Goal: Task Accomplishment & Management: Complete application form

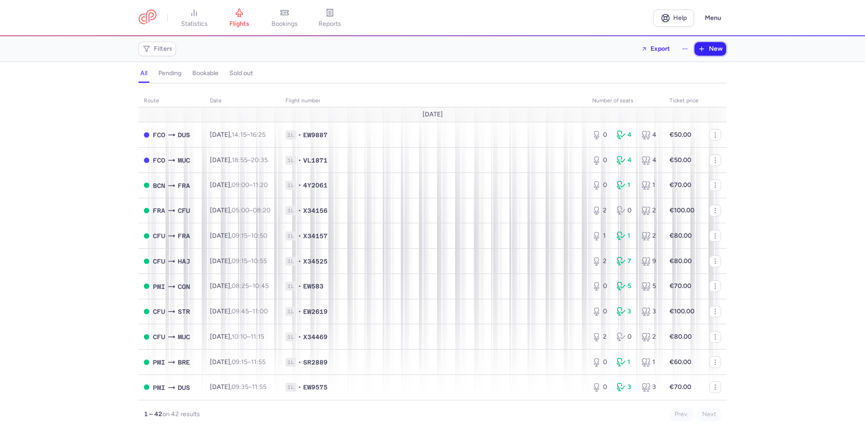
click at [717, 48] on span "New" at bounding box center [716, 48] width 14 height 7
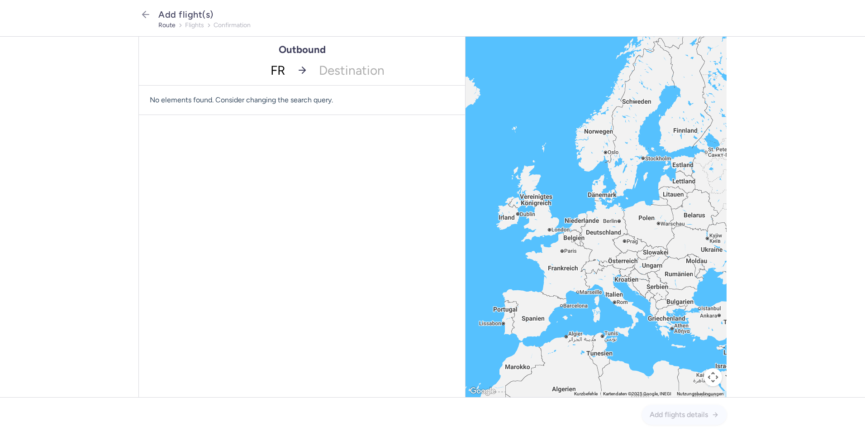
type input "FRA"
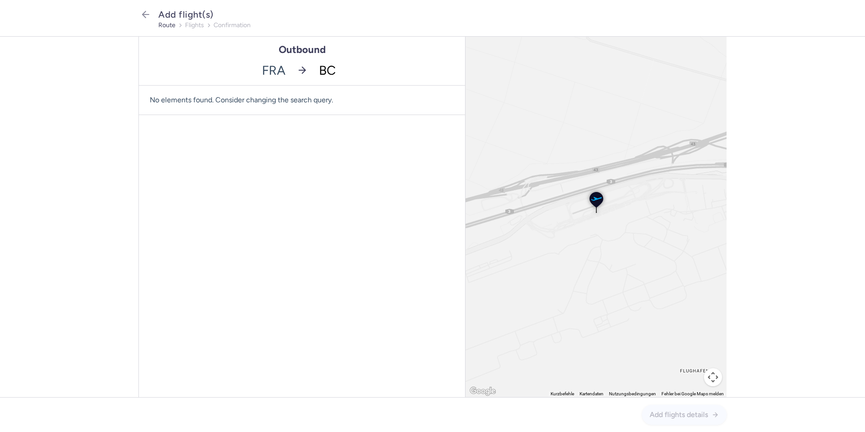
type input "BCN"
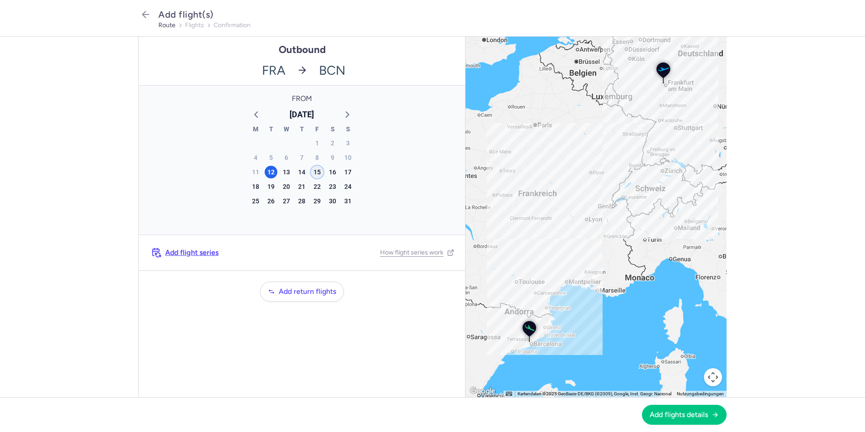
click at [317, 173] on div "15" at bounding box center [317, 172] width 13 height 13
click at [695, 414] on span "Add flights details" at bounding box center [679, 414] width 58 height 8
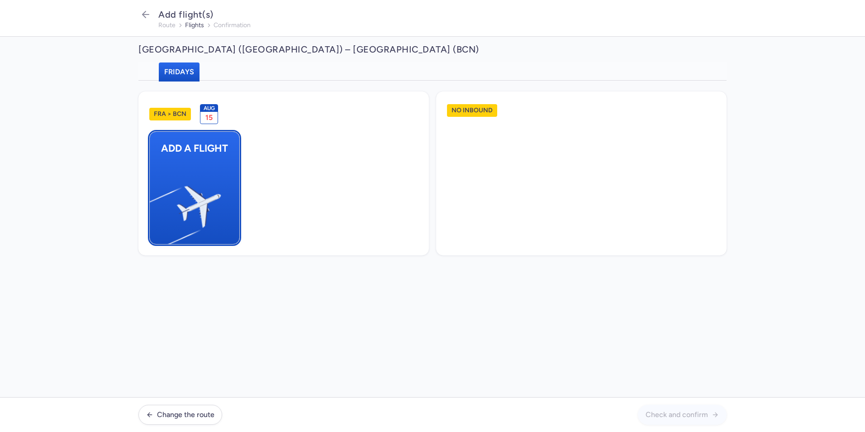
click at [205, 173] on img "button" at bounding box center [154, 203] width 153 height 140
select select "23"
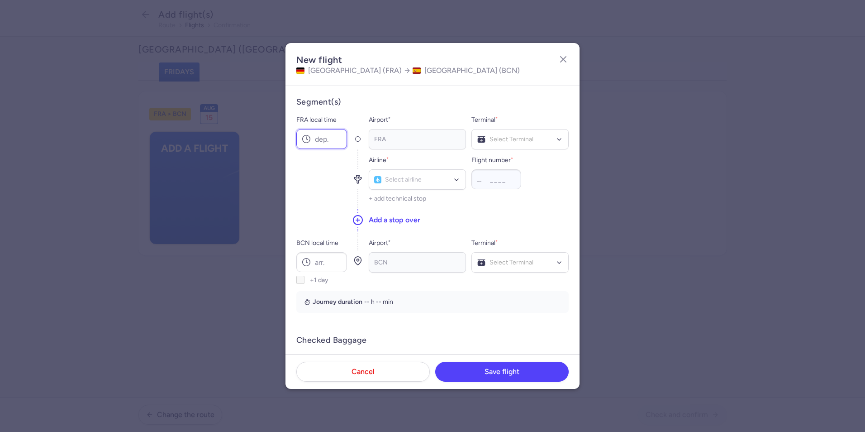
click at [332, 135] on input "FRA local time" at bounding box center [321, 139] width 51 height 20
type input "06:00"
click at [508, 156] on span "Terminal 1" at bounding box center [520, 158] width 96 height 18
click at [411, 186] on div "Select airline" at bounding box center [417, 179] width 97 height 20
type input "4Y"
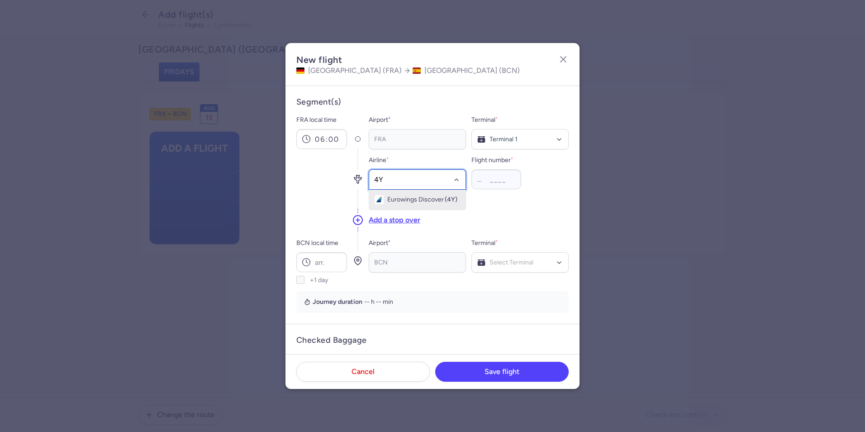
click at [399, 201] on span "Eurowings Discover" at bounding box center [415, 199] width 57 height 7
type input "2060"
click at [329, 255] on input "BCN local time" at bounding box center [321, 262] width 51 height 20
type input "07:55"
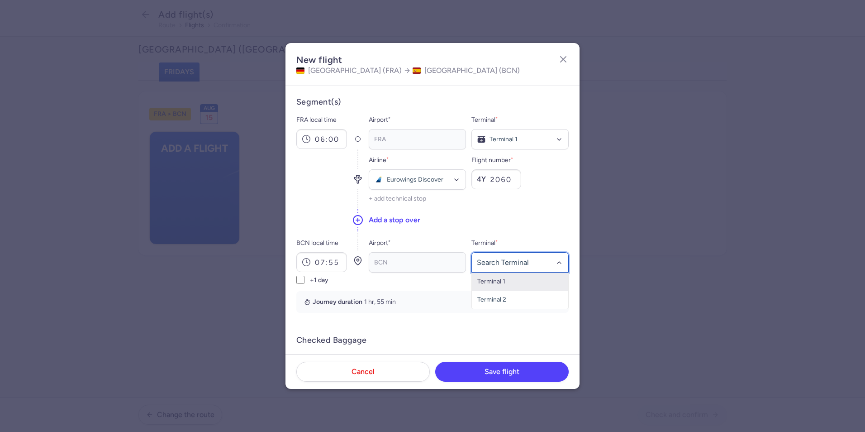
click at [521, 280] on span "Terminal 1" at bounding box center [520, 281] width 96 height 18
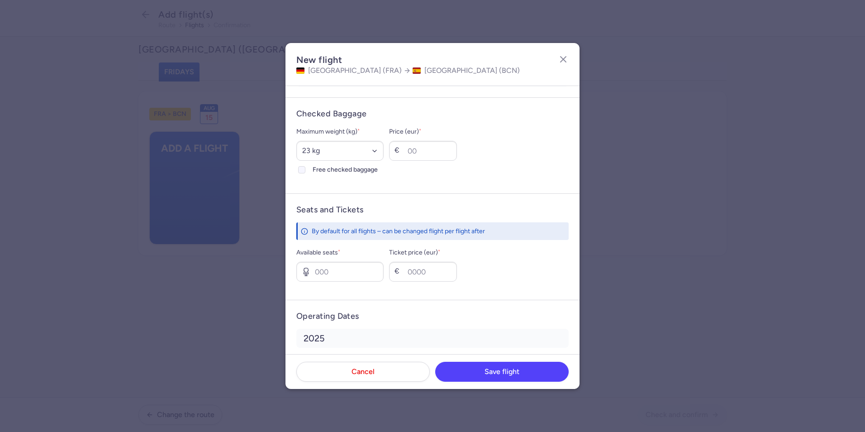
click at [319, 166] on span "Free checked baggage" at bounding box center [348, 169] width 71 height 11
click at [305, 166] on input "Free checked baggage" at bounding box center [301, 169] width 7 height 7
checkbox input "true"
click at [329, 272] on input "Available seats *" at bounding box center [339, 271] width 87 height 20
type input "1"
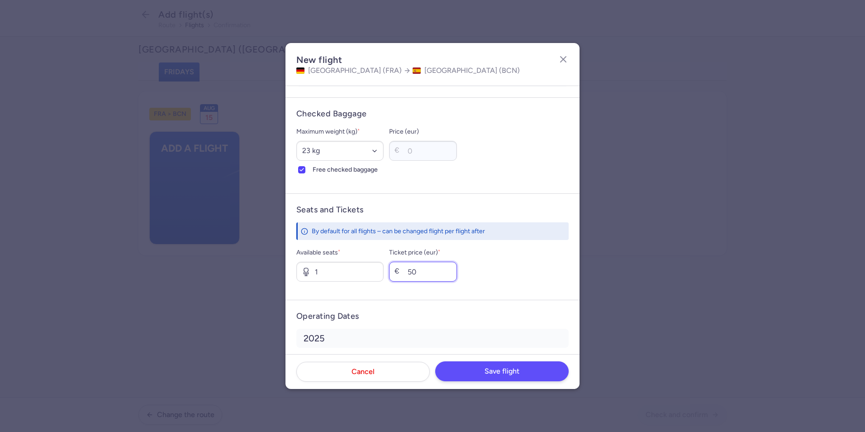
type input "50"
click at [551, 369] on button "Save flight" at bounding box center [501, 371] width 133 height 20
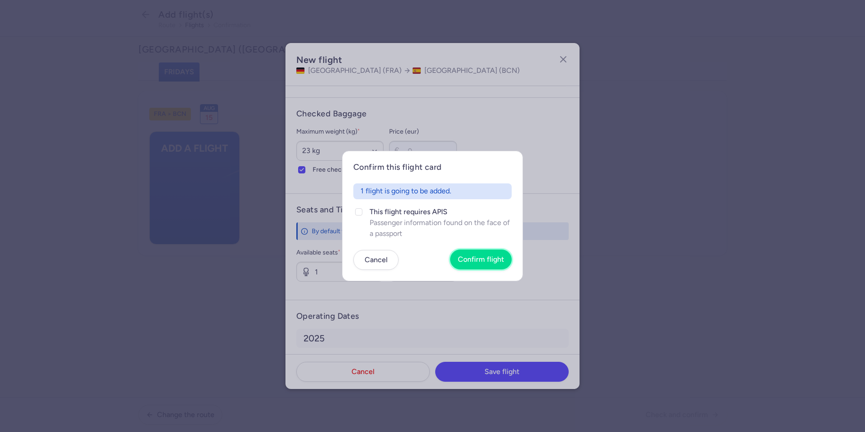
click at [485, 256] on span "Confirm flight" at bounding box center [481, 259] width 46 height 8
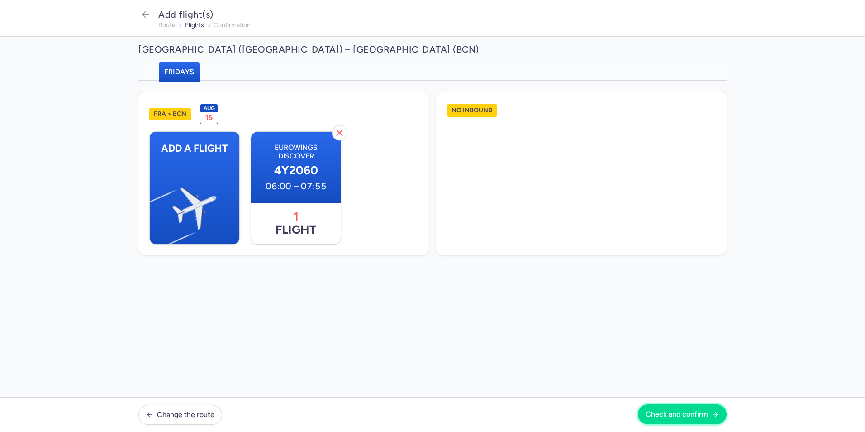
click at [691, 418] on button "Check and confirm" at bounding box center [682, 414] width 89 height 20
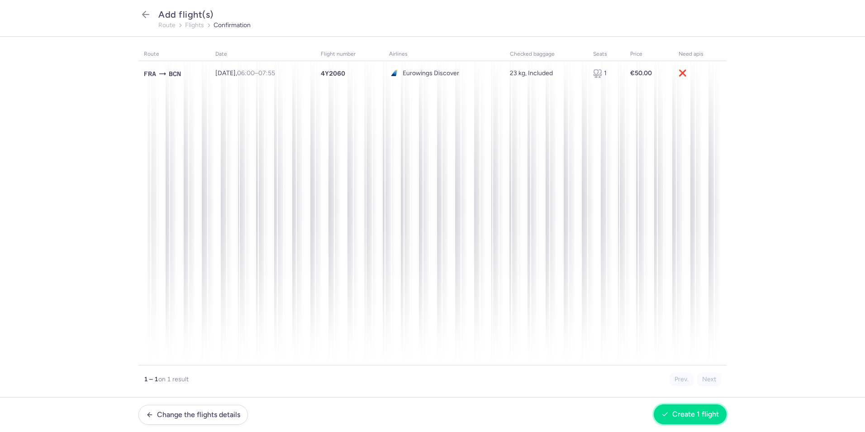
click at [685, 414] on span "Create 1 flight" at bounding box center [695, 414] width 47 height 8
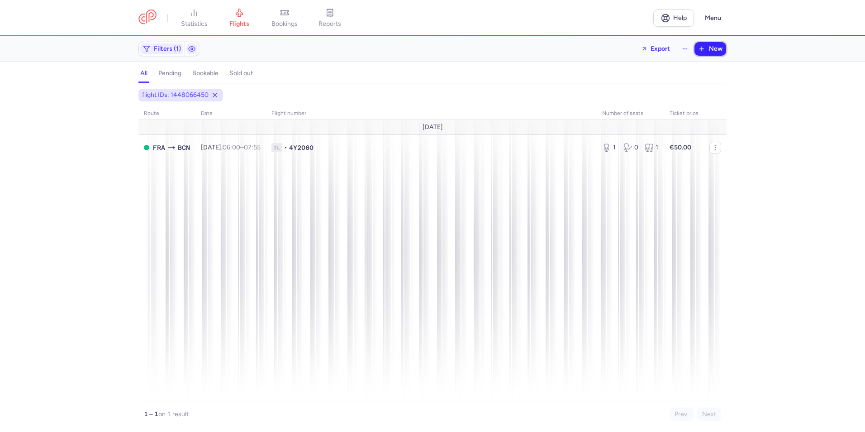
click at [715, 51] on span "New" at bounding box center [716, 48] width 14 height 7
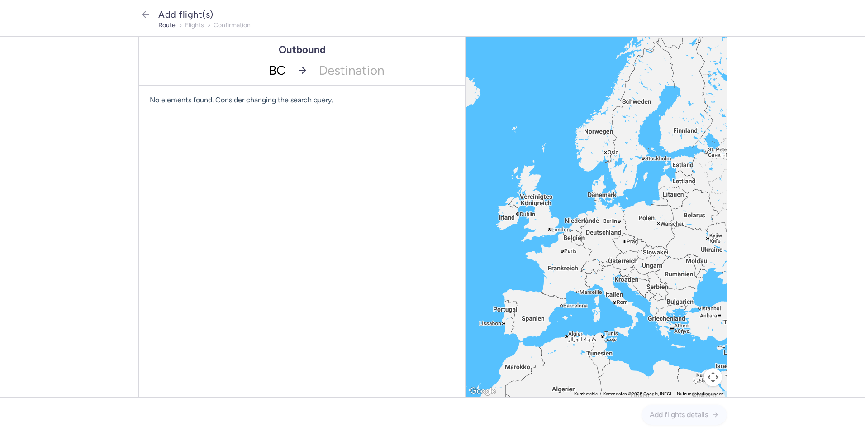
type input "BCN"
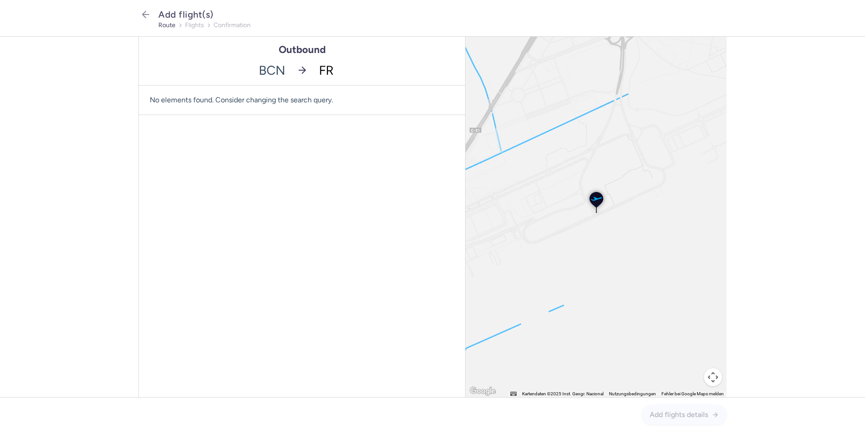
type input "FRA"
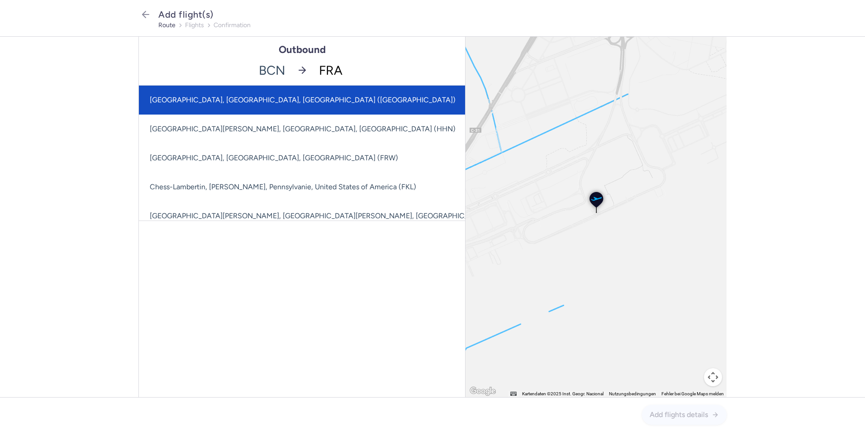
click at [352, 97] on span "[GEOGRAPHIC_DATA], [GEOGRAPHIC_DATA], [GEOGRAPHIC_DATA] ([GEOGRAPHIC_DATA])" at bounding box center [303, 99] width 306 height 9
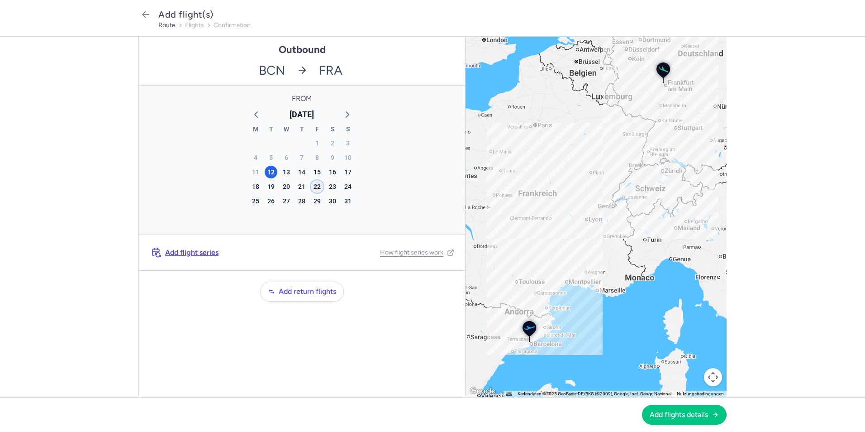
click at [314, 186] on div "22" at bounding box center [317, 186] width 13 height 13
click at [668, 415] on span "Add flights details" at bounding box center [679, 414] width 58 height 8
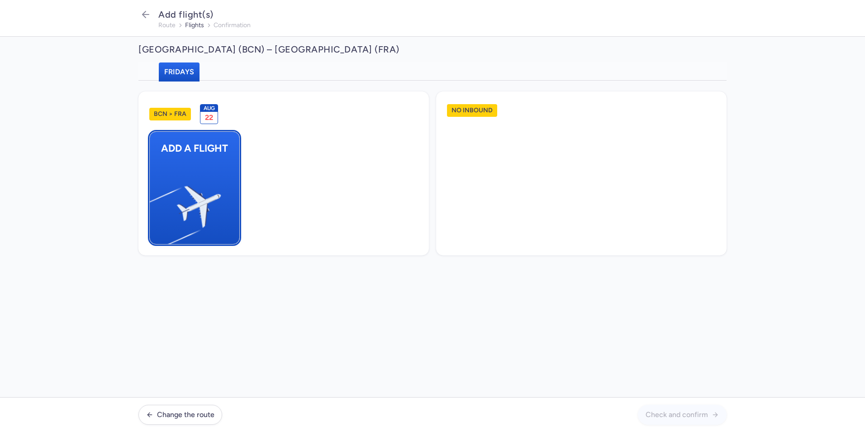
click at [190, 164] on img "button" at bounding box center [154, 203] width 153 height 140
select select "23"
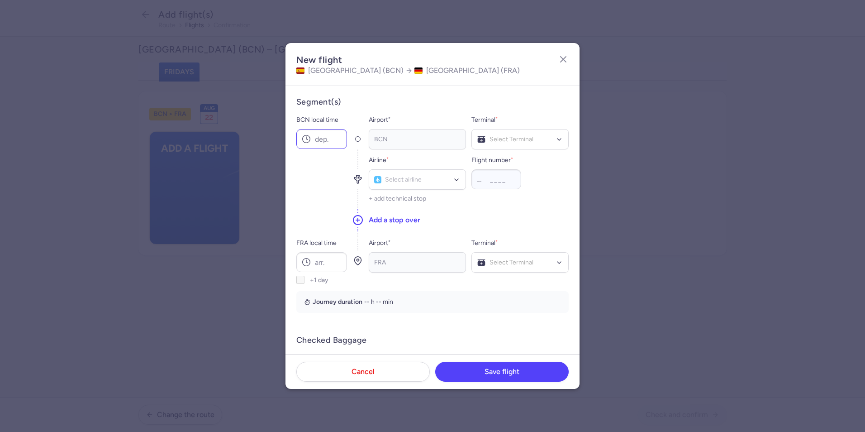
click at [307, 141] on icon at bounding box center [306, 138] width 9 height 9
type input "09:00"
click at [490, 159] on span "Terminal 1" at bounding box center [491, 158] width 28 height 8
click at [431, 185] on div "Select airline" at bounding box center [417, 179] width 97 height 20
type input "4Y"
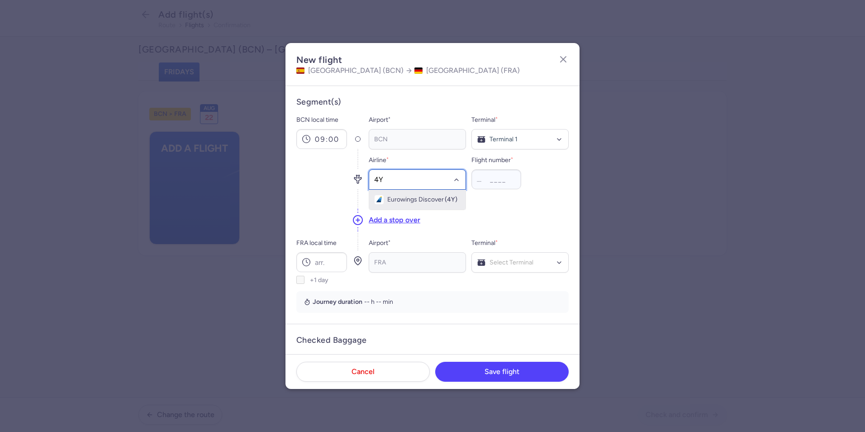
click at [430, 199] on span "Eurowings Discover" at bounding box center [415, 199] width 57 height 7
type input "2061"
click at [322, 256] on input "FRA local time" at bounding box center [321, 262] width 51 height 20
type input "11:20"
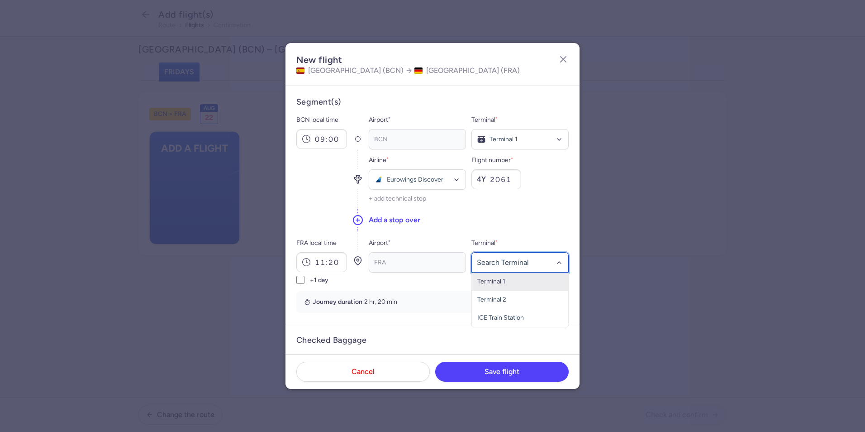
click at [515, 280] on span "Terminal 1" at bounding box center [520, 281] width 96 height 18
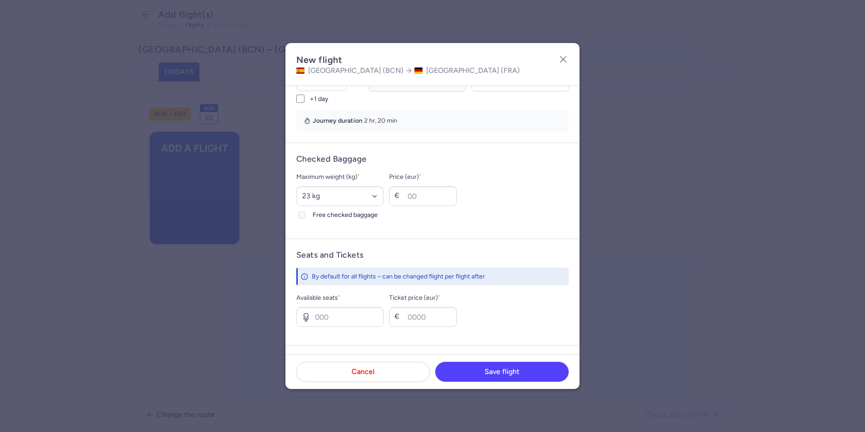
click at [325, 210] on span "Free checked baggage" at bounding box center [348, 214] width 71 height 11
click at [305, 211] on input "Free checked baggage" at bounding box center [301, 214] width 7 height 7
checkbox input "true"
click at [317, 316] on input "Available seats *" at bounding box center [339, 317] width 87 height 20
type input "1"
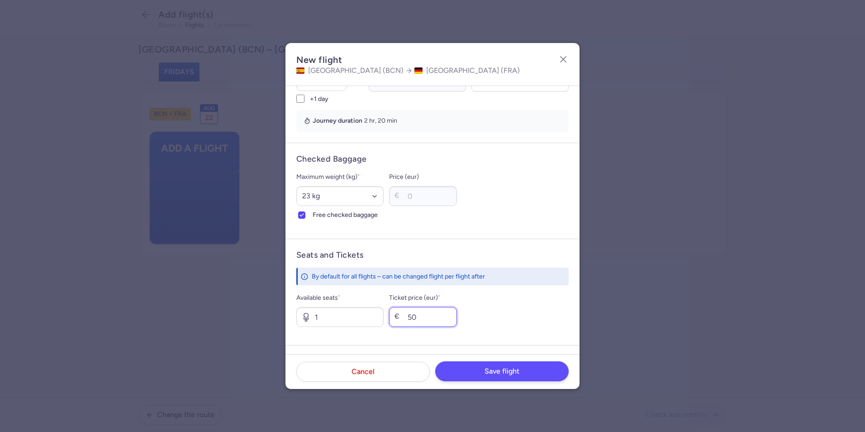
type input "50"
click at [524, 376] on button "Save flight" at bounding box center [501, 371] width 133 height 20
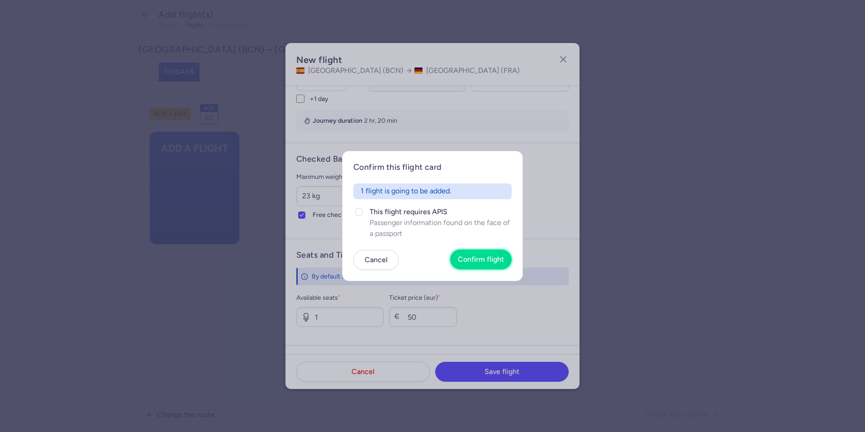
click at [476, 252] on button "Confirm flight" at bounding box center [481, 259] width 62 height 20
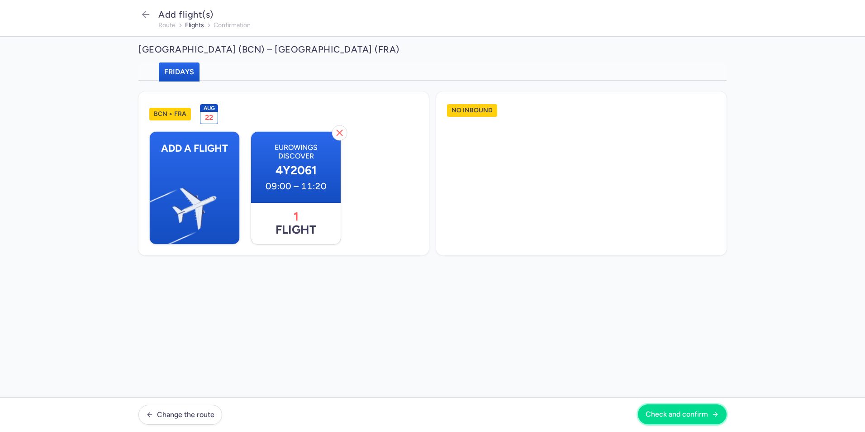
click at [689, 412] on span "Check and confirm" at bounding box center [677, 414] width 62 height 8
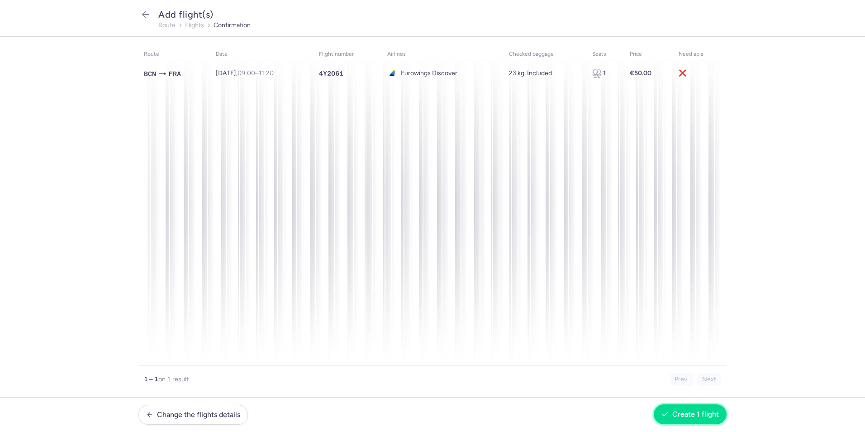
click at [671, 415] on span "Create 1 flight" at bounding box center [689, 414] width 57 height 8
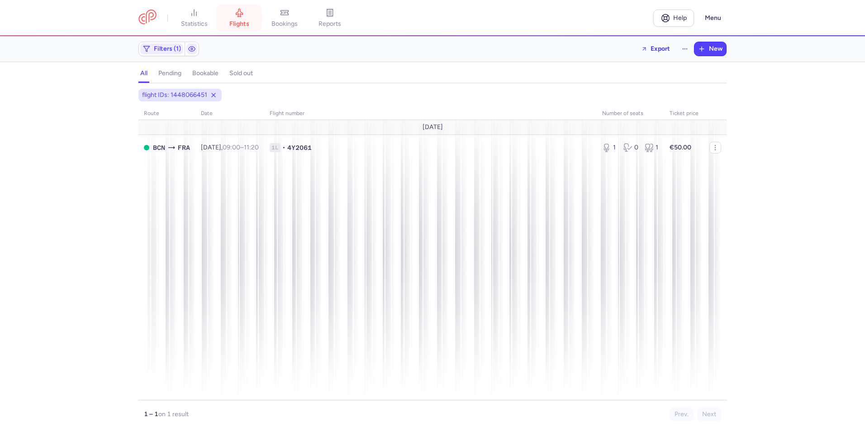
click at [241, 26] on span "flights" at bounding box center [239, 24] width 20 height 8
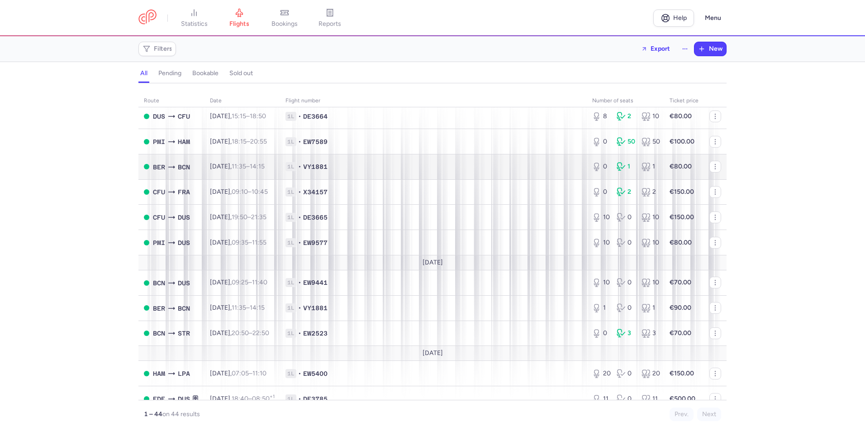
scroll to position [860, 0]
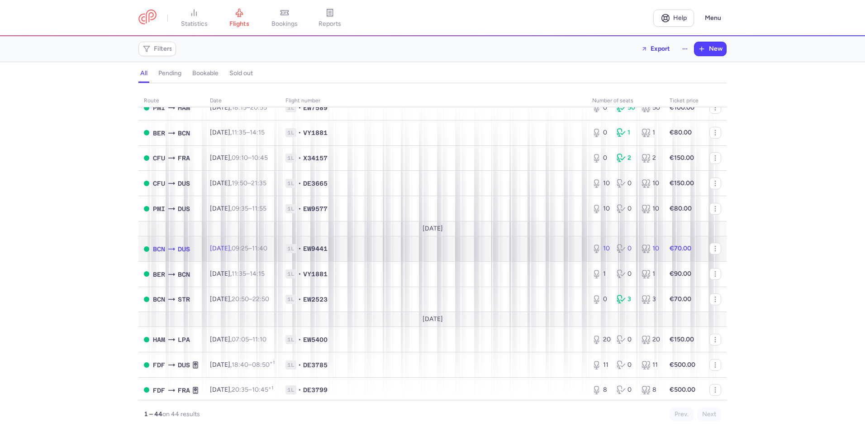
click at [280, 249] on td "[DATE] 09:25 – 11:40 +0" at bounding box center [242, 248] width 76 height 25
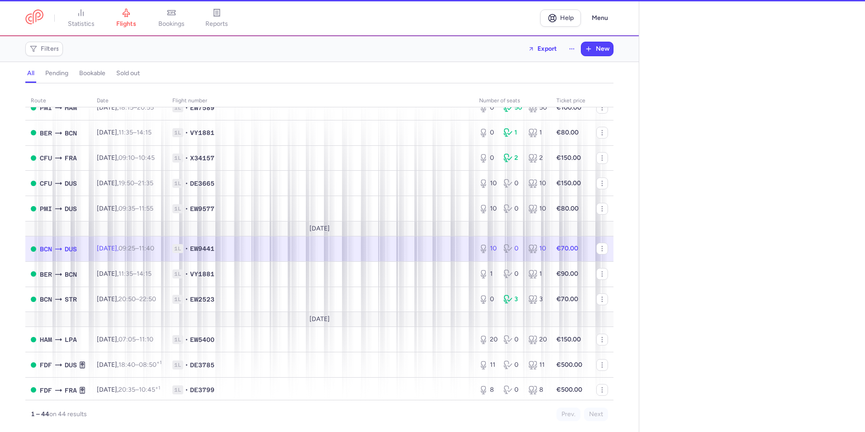
select select "days"
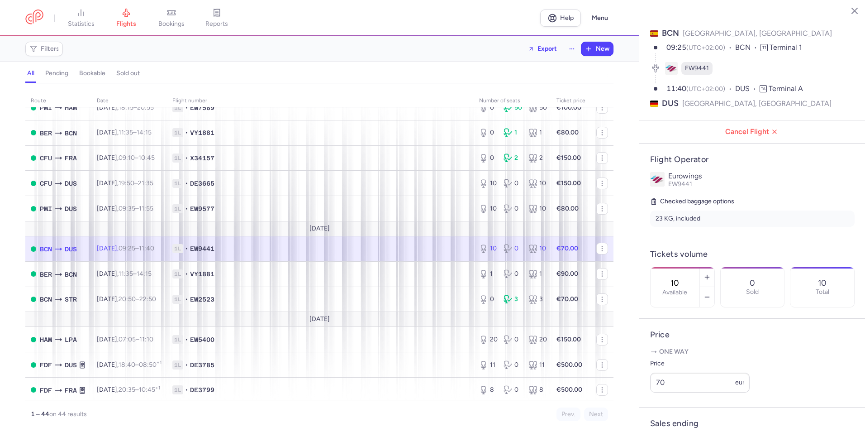
scroll to position [192, 0]
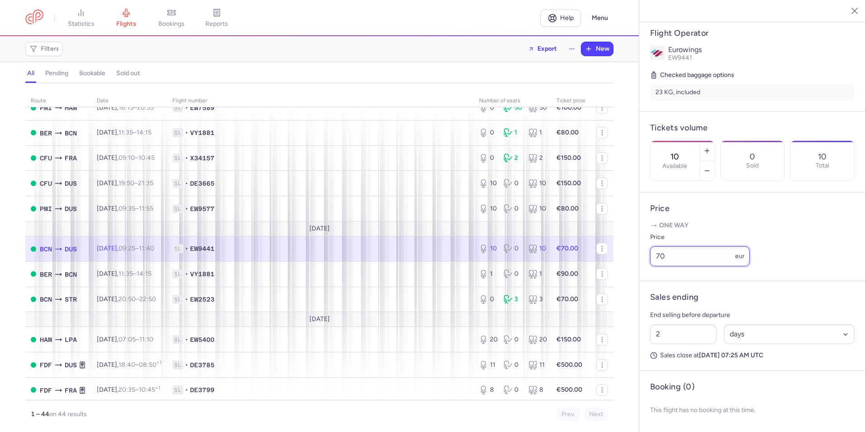
drag, startPoint x: 679, startPoint y: 261, endPoint x: 626, endPoint y: 250, distance: 54.1
click at [627, 250] on div "statistics flights bookings reports Help Menu Filters Export New all pending bo…" at bounding box center [432, 216] width 865 height 432
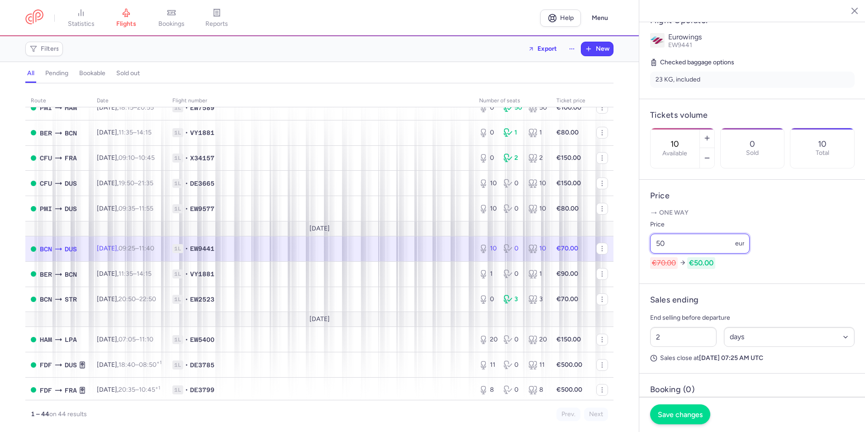
type input "50"
click at [680, 415] on span "Save changes" at bounding box center [680, 414] width 45 height 8
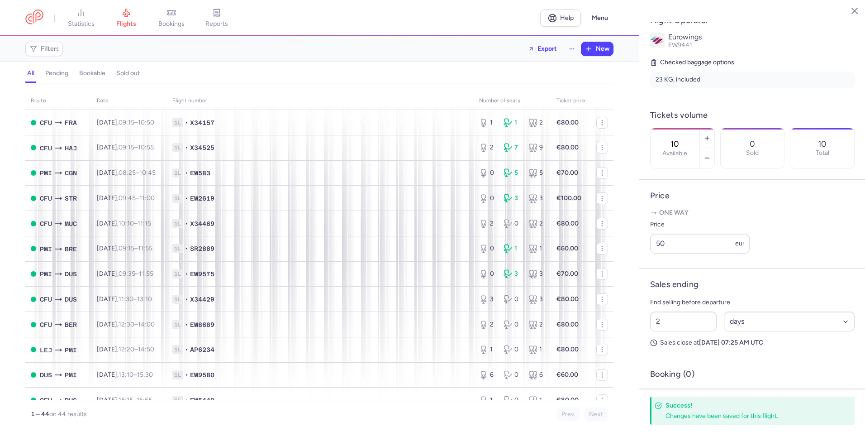
scroll to position [0, 0]
